Goal: Task Accomplishment & Management: Use online tool/utility

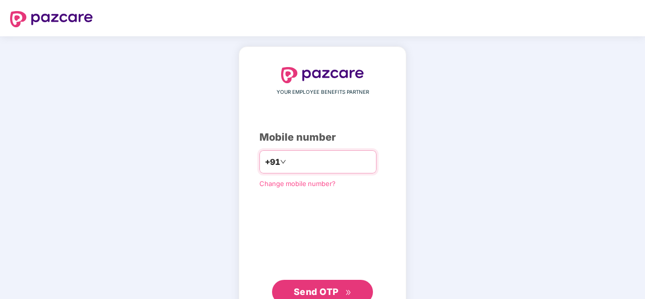
paste input "**********"
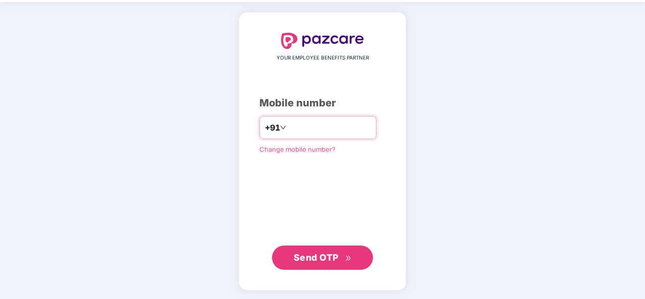
type input "**********"
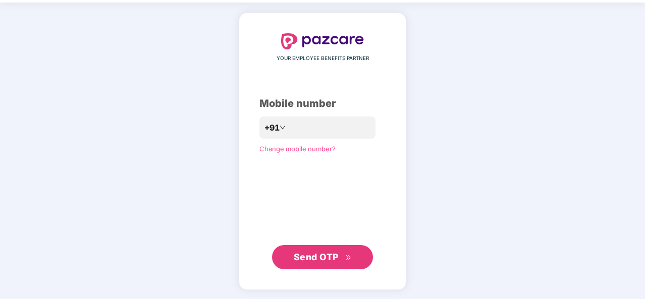
click at [311, 257] on span "Send OTP" at bounding box center [316, 257] width 45 height 11
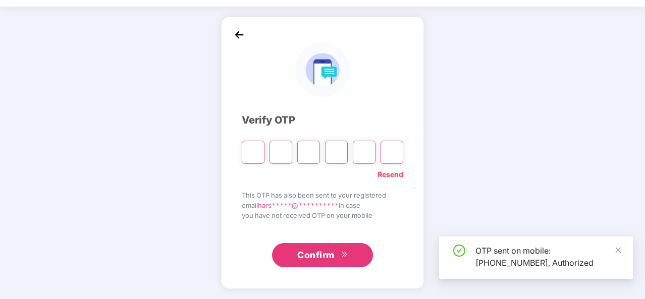
scroll to position [29, 0]
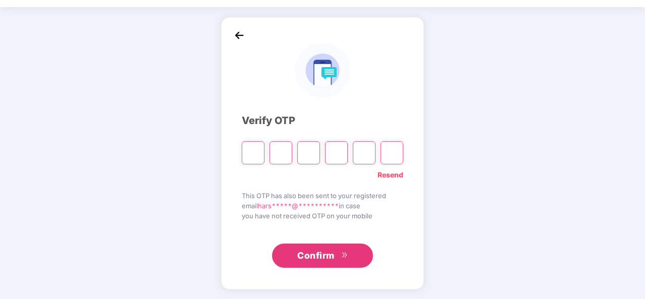
type input "*"
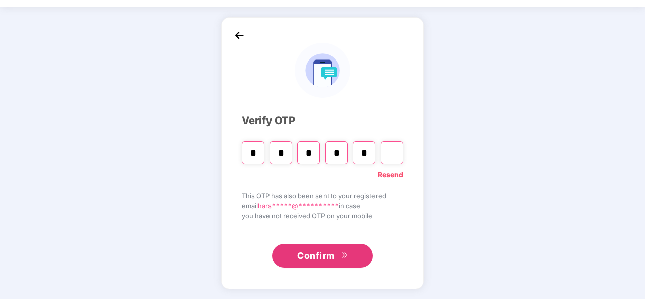
type input "*"
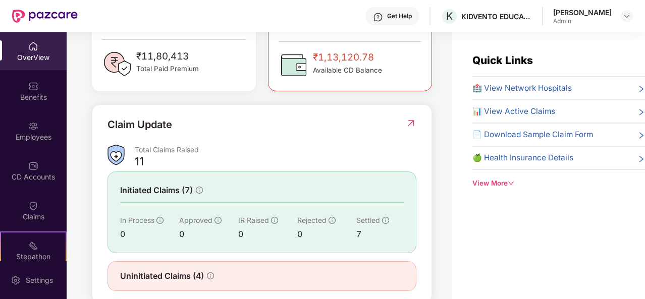
scroll to position [332, 0]
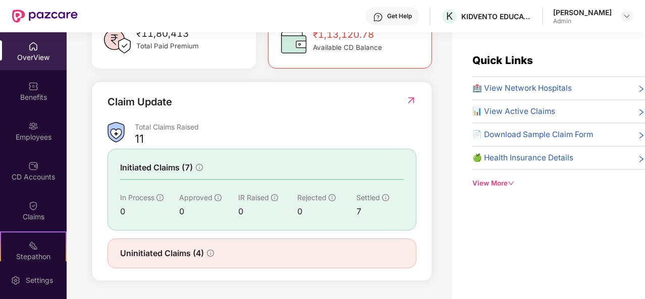
click at [407, 102] on img at bounding box center [411, 100] width 11 height 10
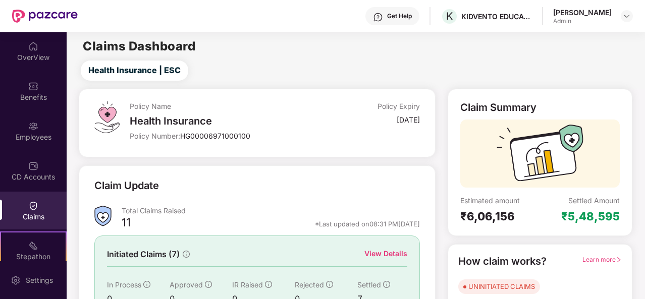
scroll to position [95, 0]
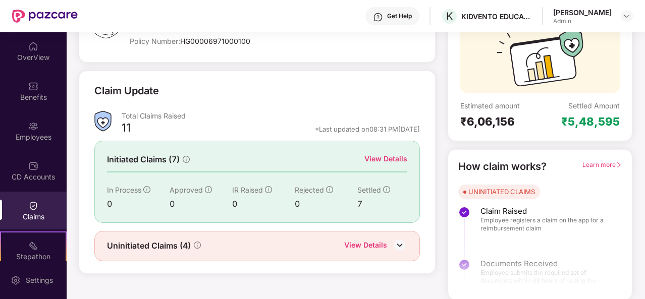
click at [392, 159] on div "View Details" at bounding box center [385, 158] width 43 height 11
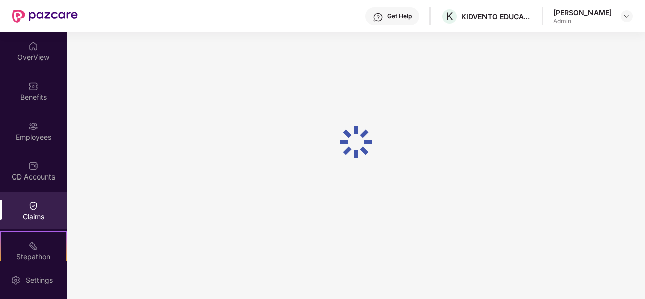
scroll to position [43, 0]
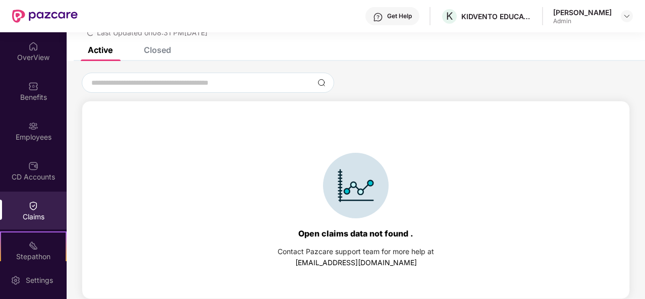
click at [164, 54] on div "Closed" at bounding box center [157, 50] width 27 height 10
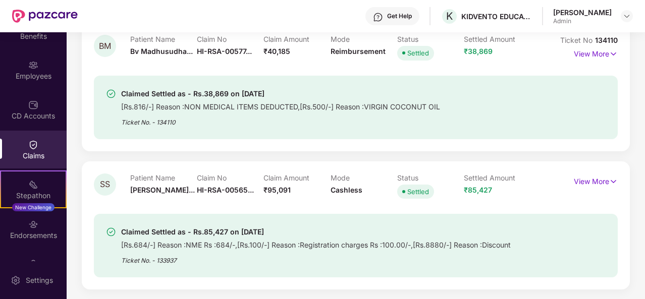
scroll to position [844, 0]
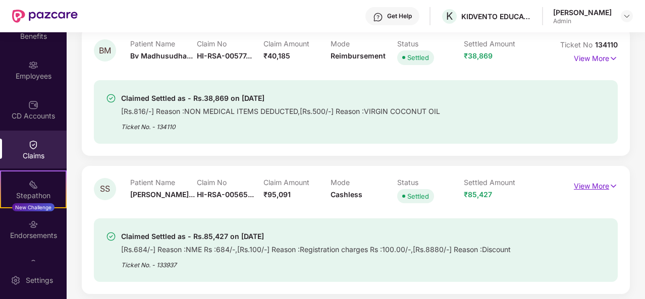
click at [599, 184] on p "View More" at bounding box center [596, 185] width 44 height 14
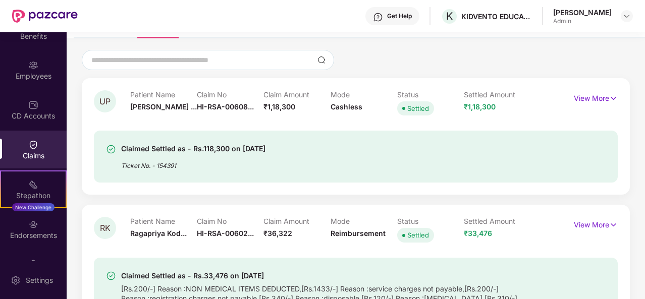
scroll to position [0, 0]
